Goal: Obtain resource: Obtain resource

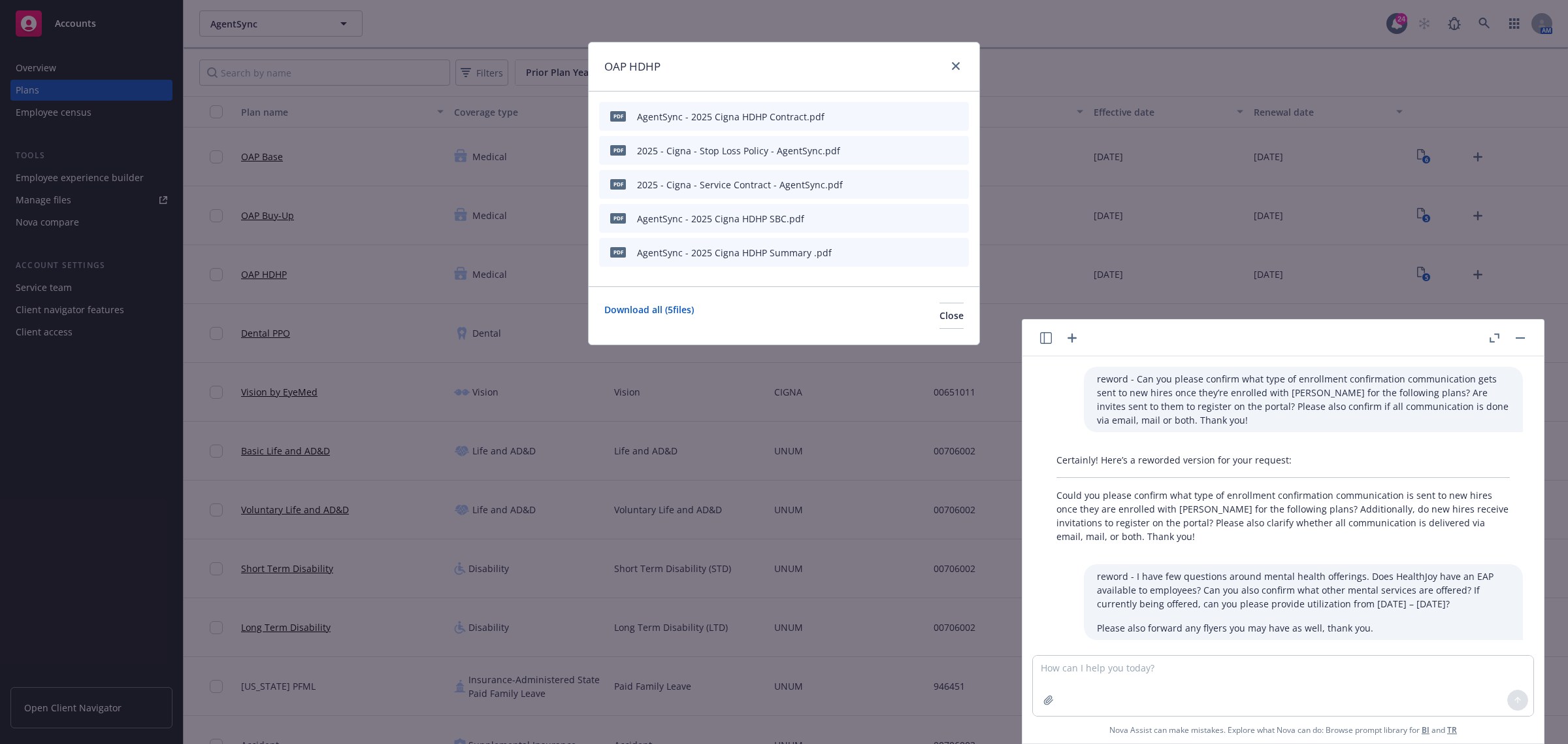
scroll to position [157, 0]
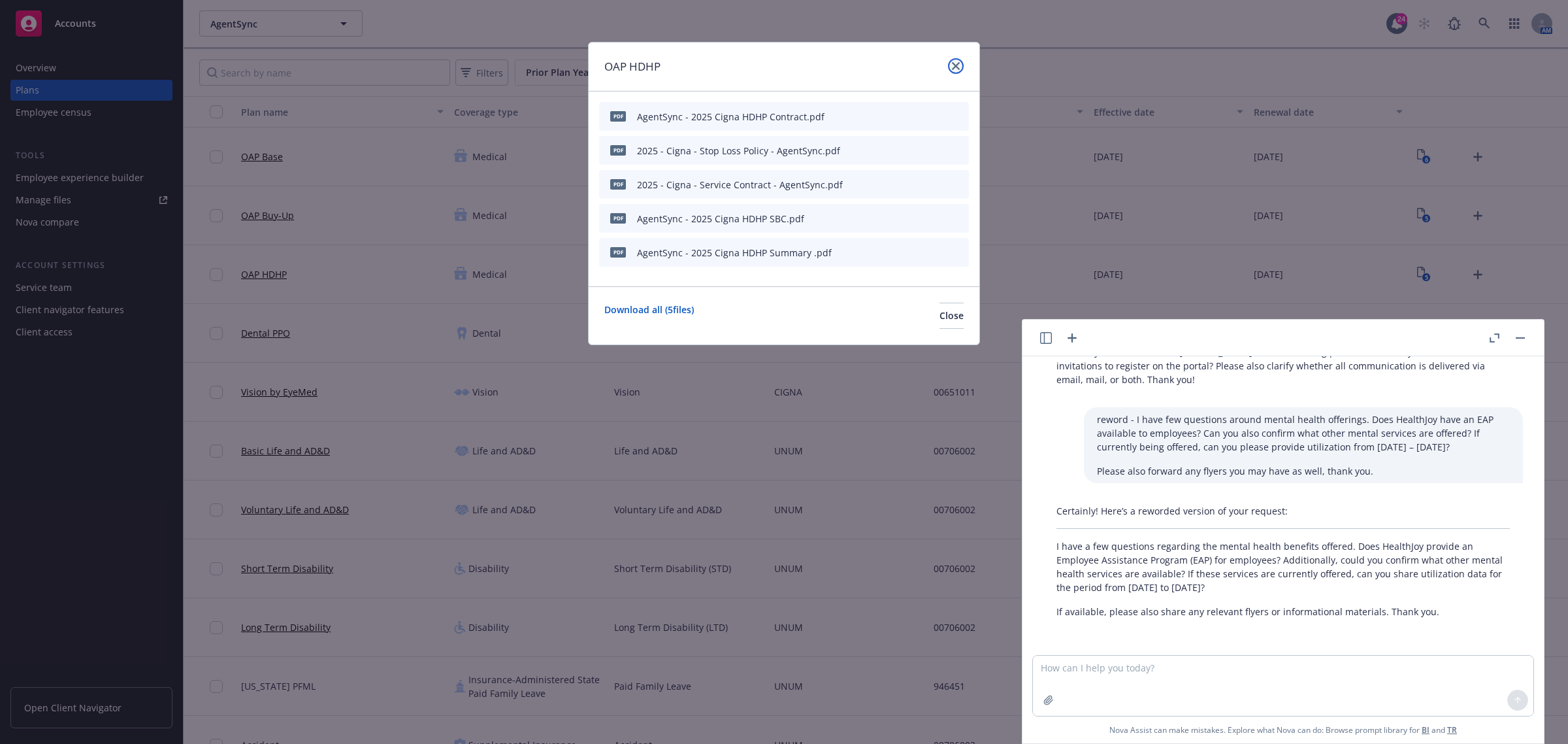
click at [959, 67] on icon "close" at bounding box center [955, 66] width 8 height 8
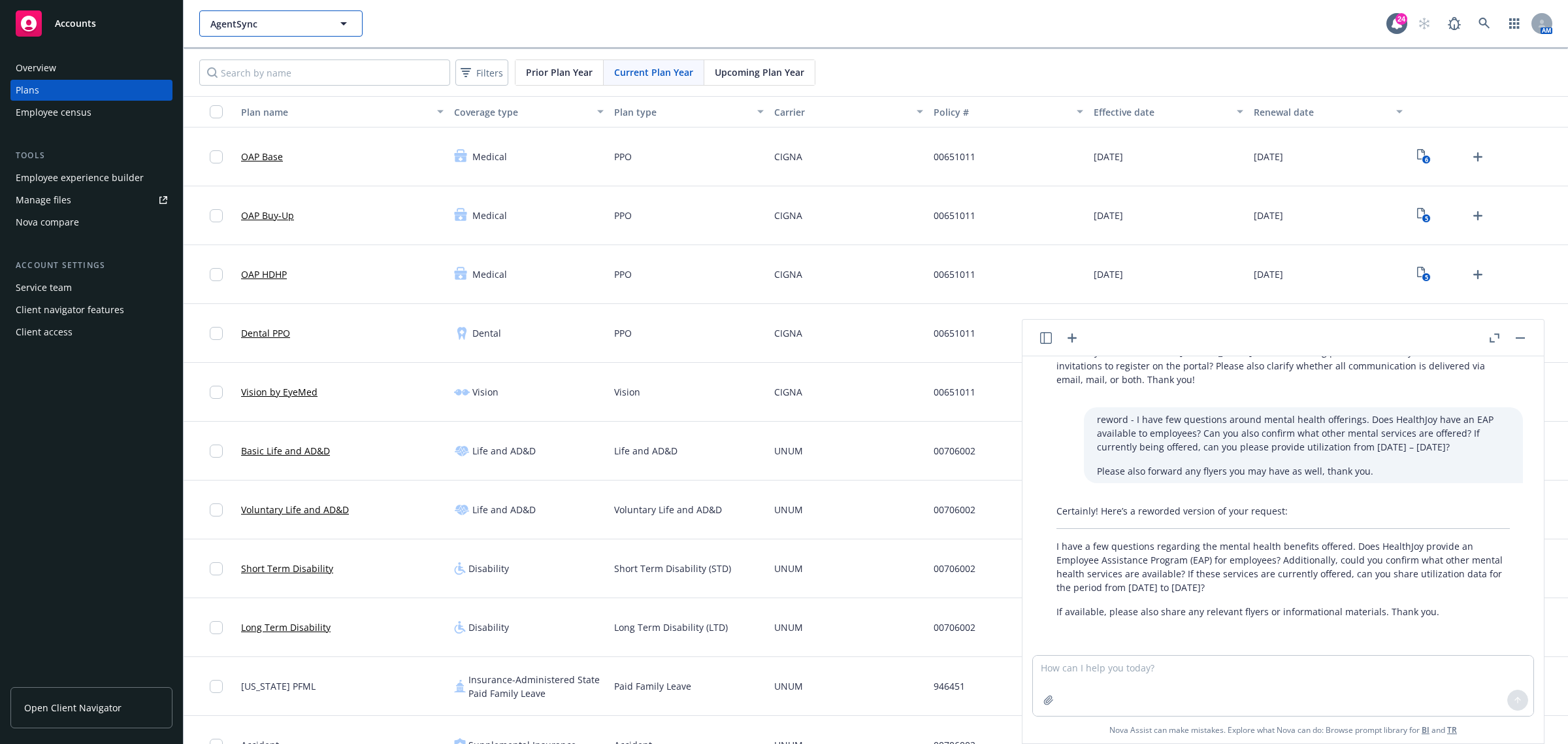
click at [302, 21] on span "AgentSync" at bounding box center [267, 23] width 113 height 13
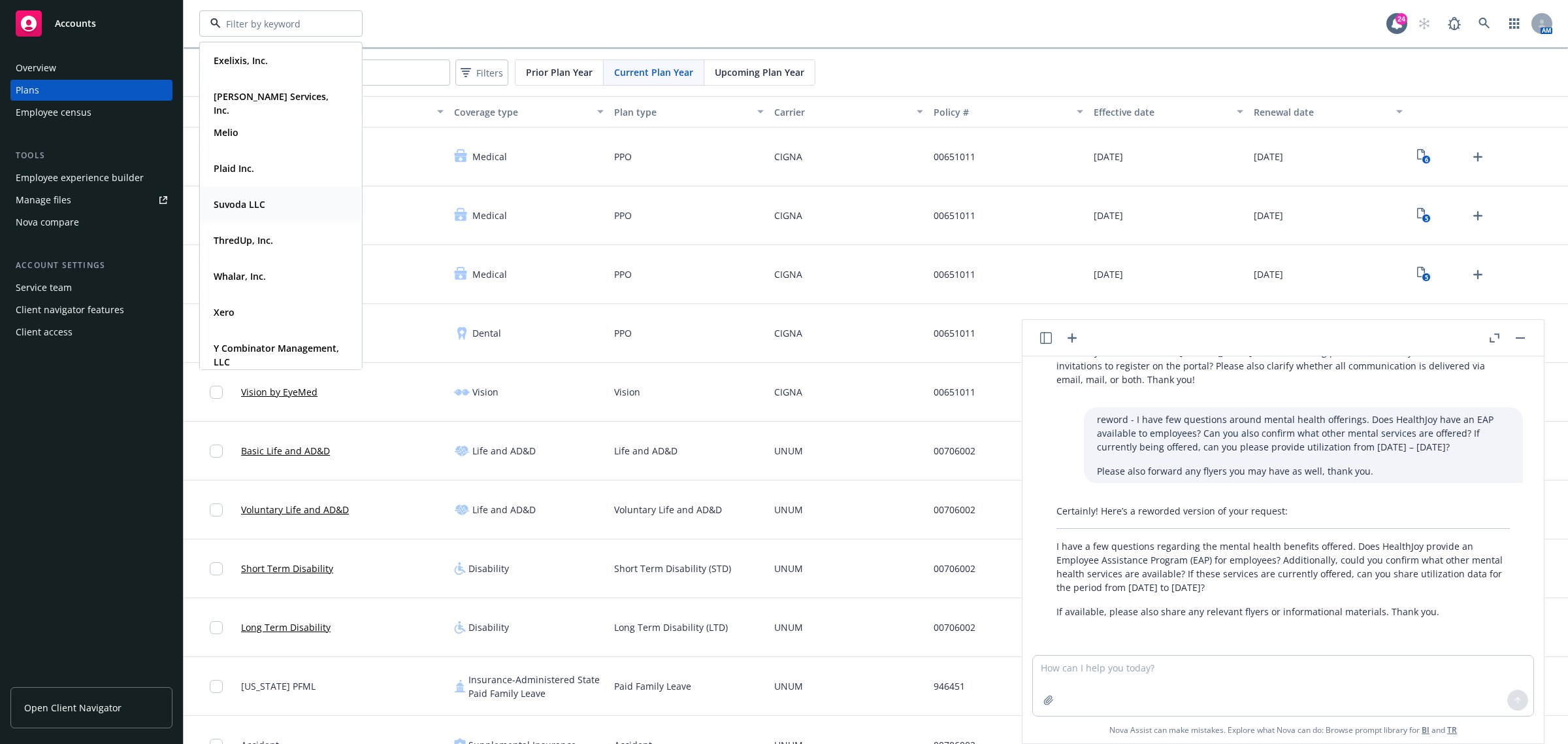
scroll to position [46, 0]
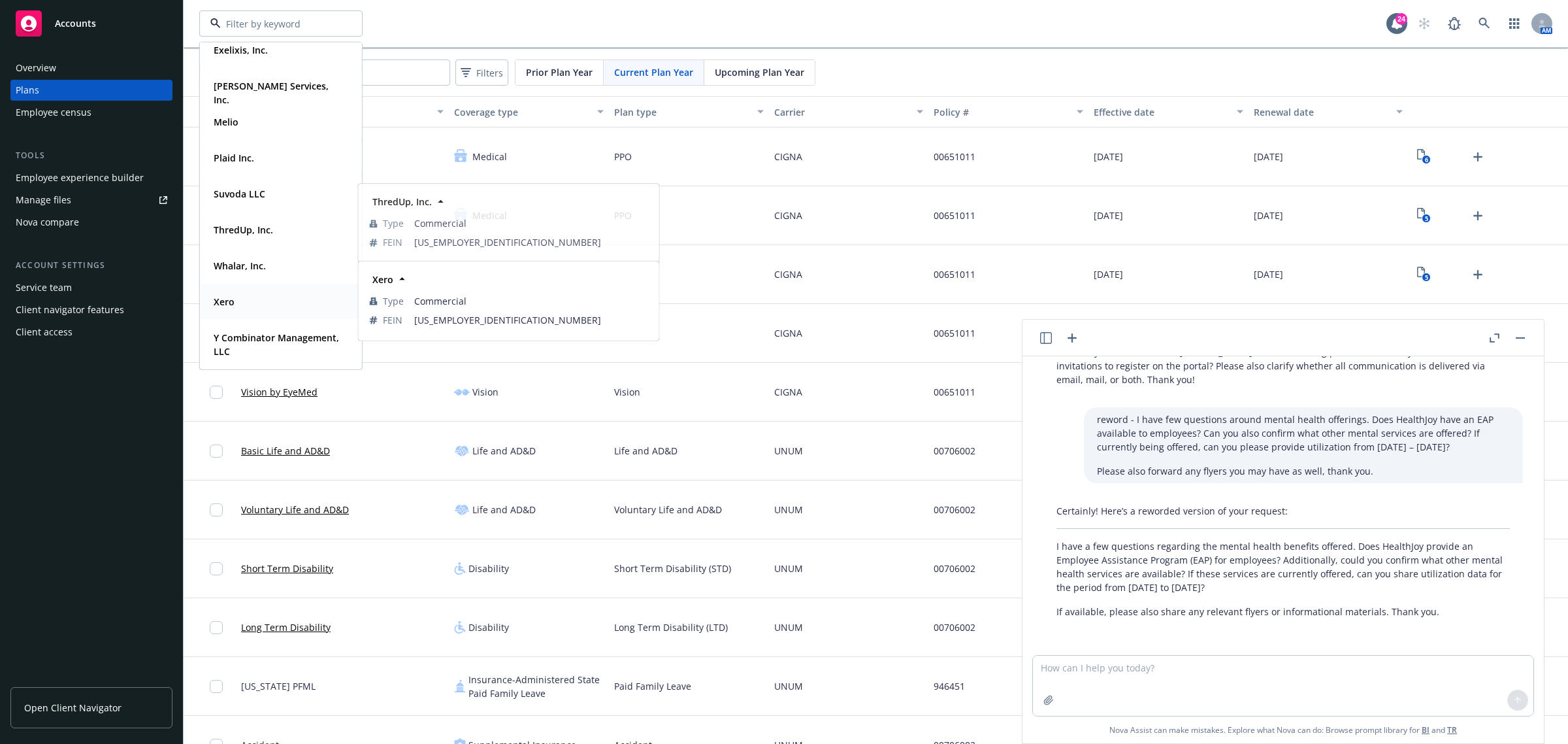
click at [223, 298] on strong "Xero" at bounding box center [223, 302] width 21 height 13
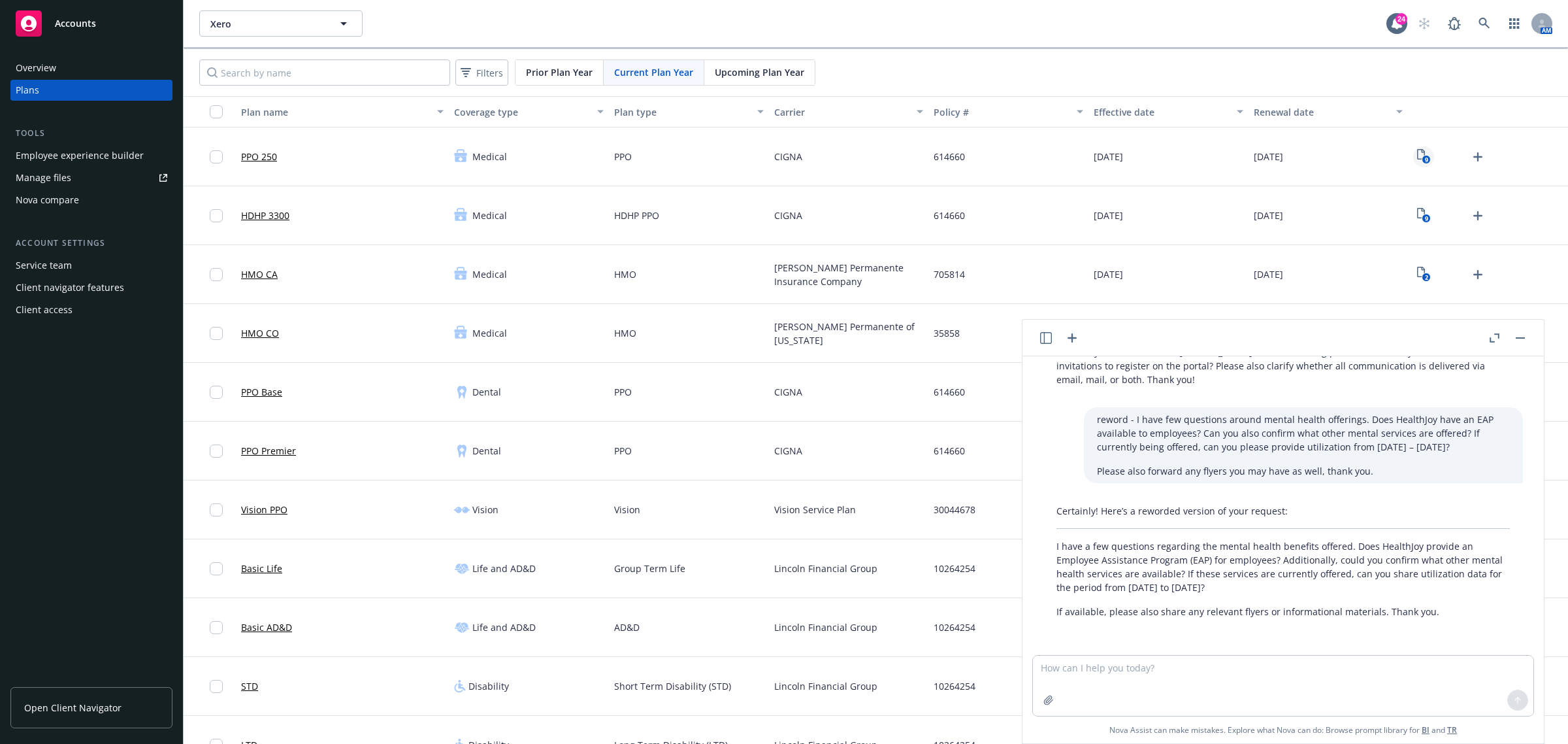
click at [1417, 152] on icon "9" at bounding box center [1423, 156] width 13 height 15
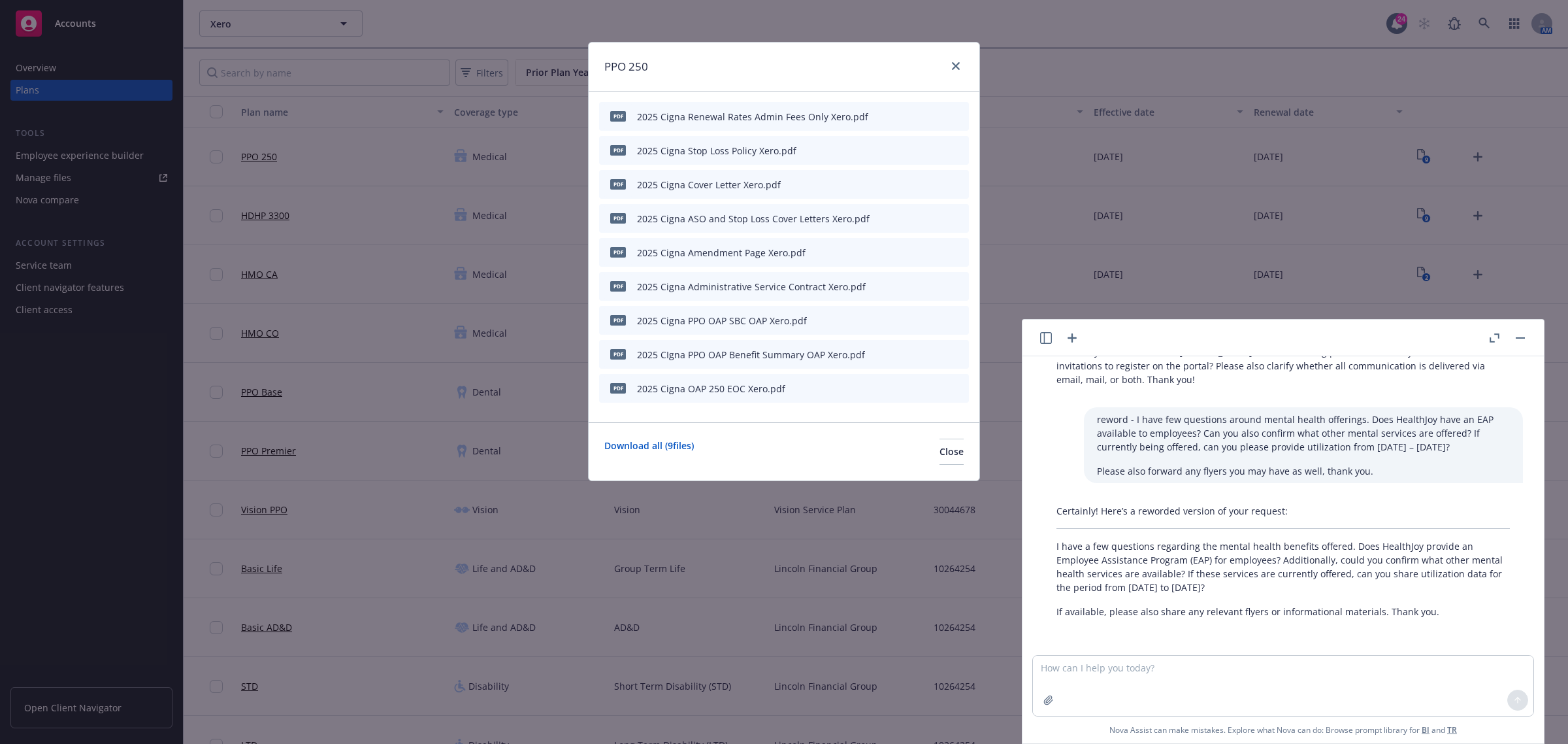
click at [941, 317] on icon "preview file" at bounding box center [935, 320] width 12 height 9
click at [949, 60] on link "close" at bounding box center [956, 66] width 16 height 16
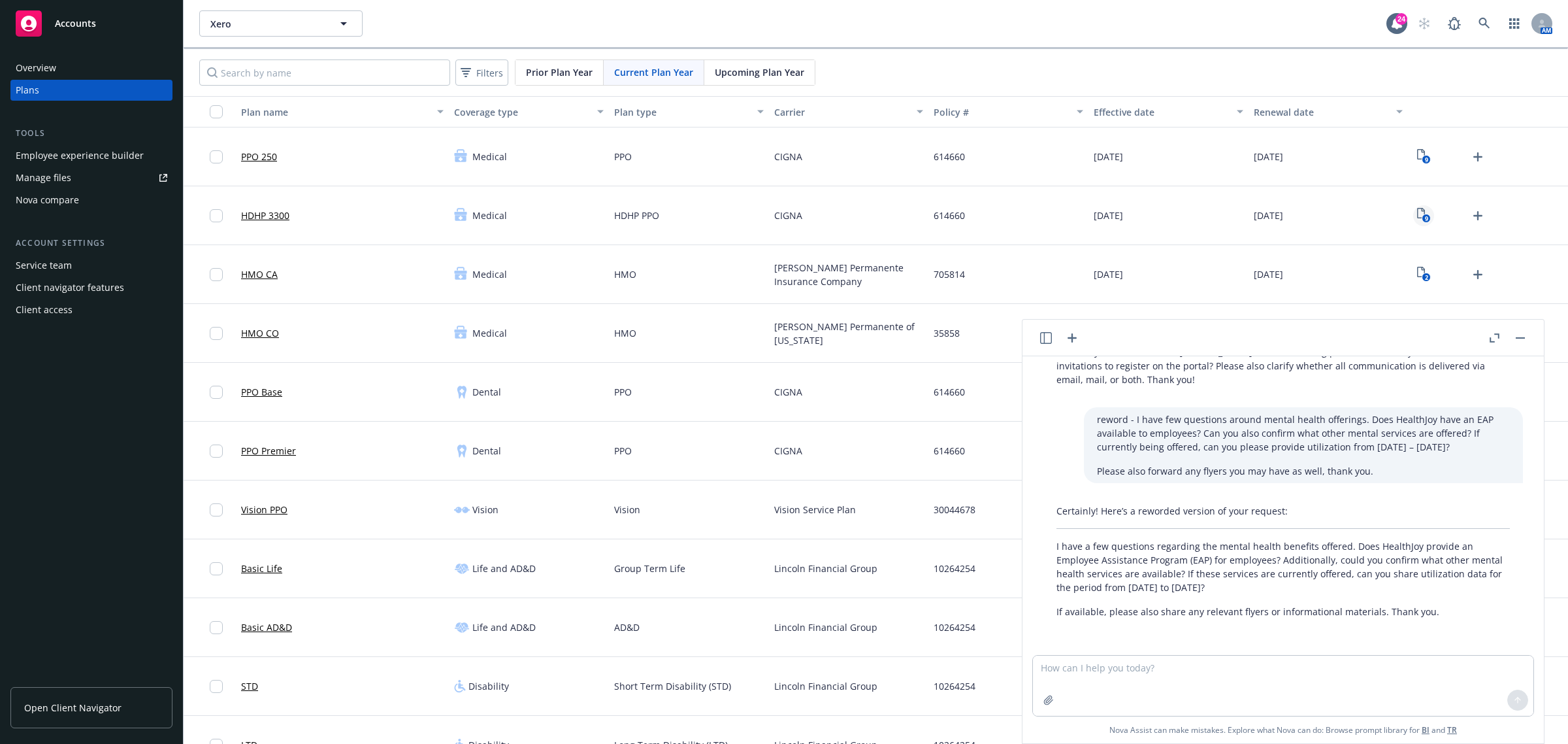
click at [1422, 214] on rect "View Plan Documents" at bounding box center [1426, 219] width 9 height 9
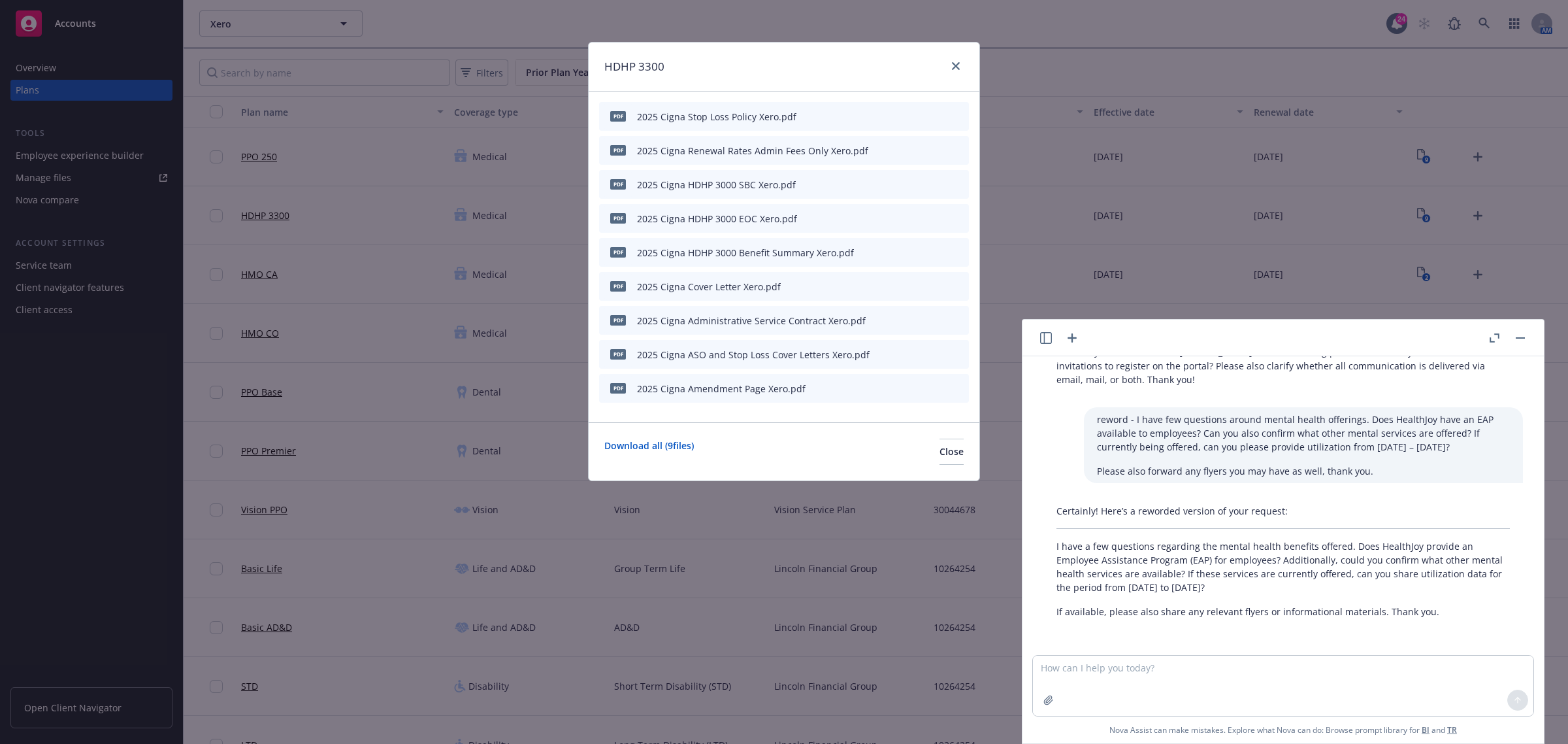
click at [932, 185] on icon "preview file" at bounding box center [935, 184] width 12 height 9
